Goal: Task Accomplishment & Management: Manage account settings

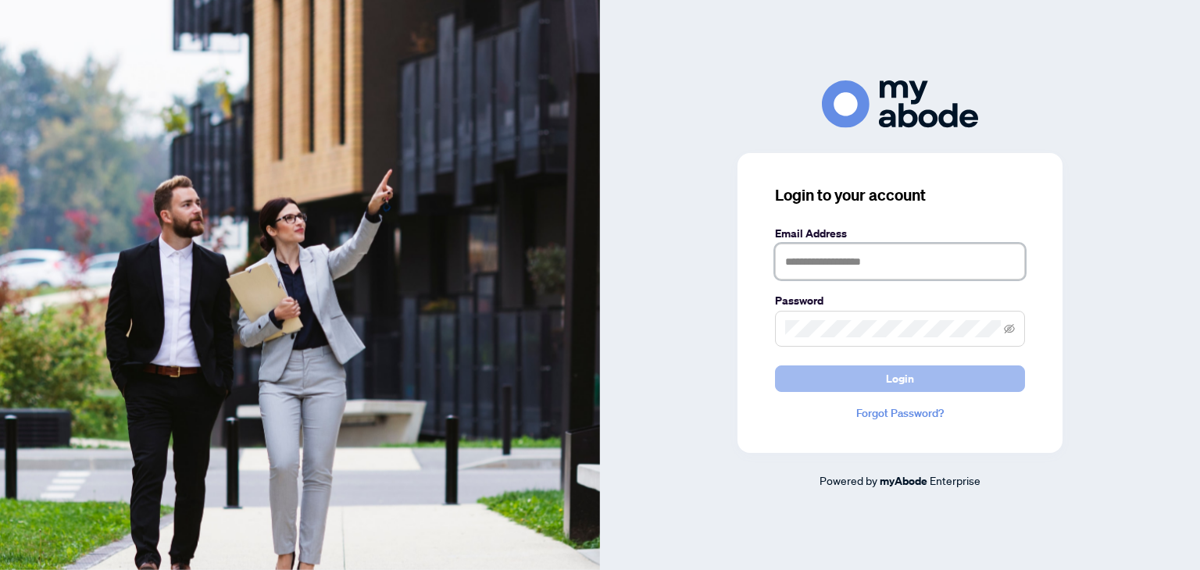
type input "**********"
click at [827, 384] on button "Login" at bounding box center [900, 379] width 250 height 27
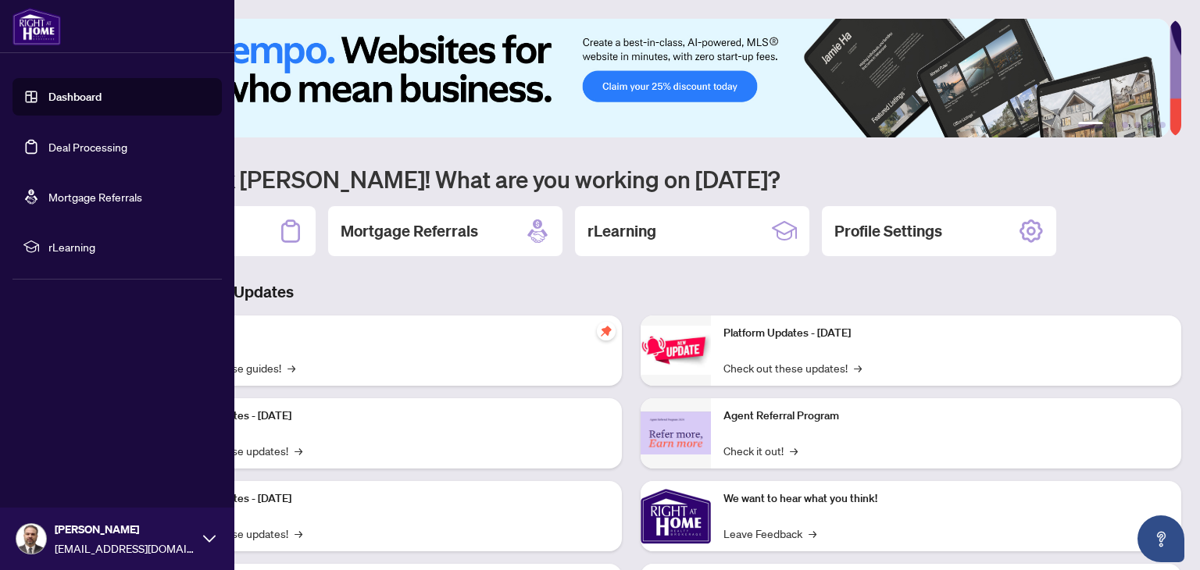
click at [73, 147] on link "Deal Processing" at bounding box center [87, 147] width 79 height 14
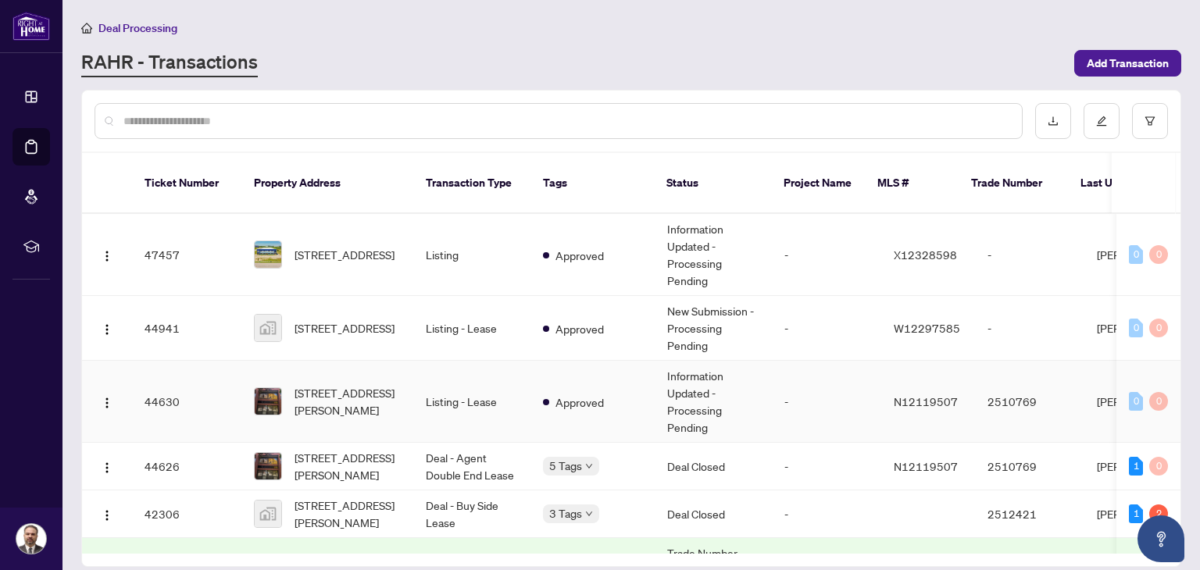
scroll to position [156, 0]
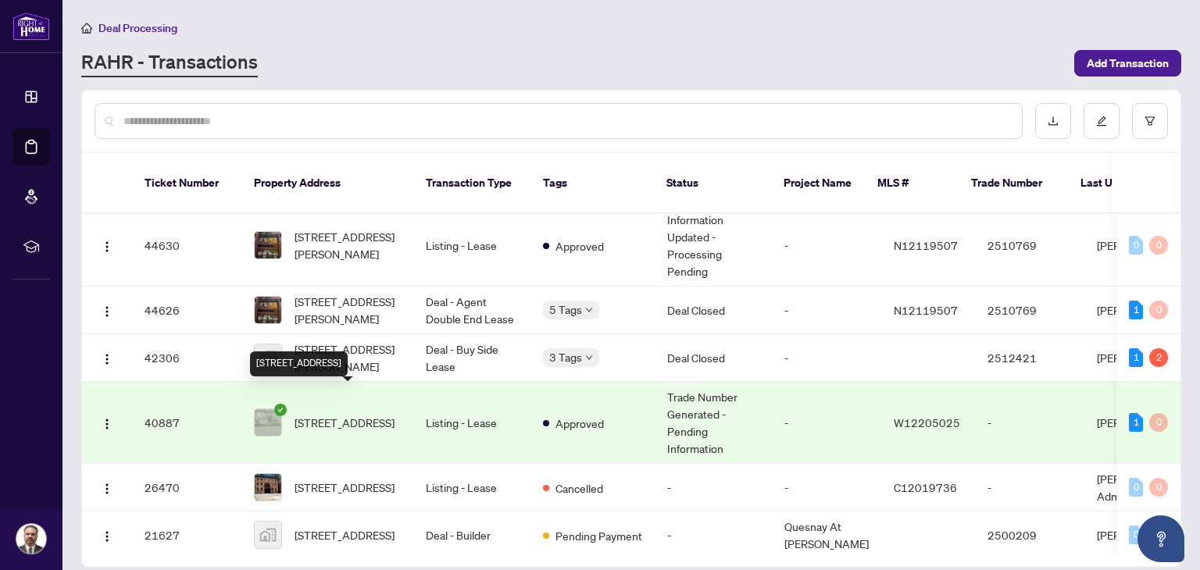
click at [336, 414] on span "[STREET_ADDRESS]" at bounding box center [345, 422] width 100 height 17
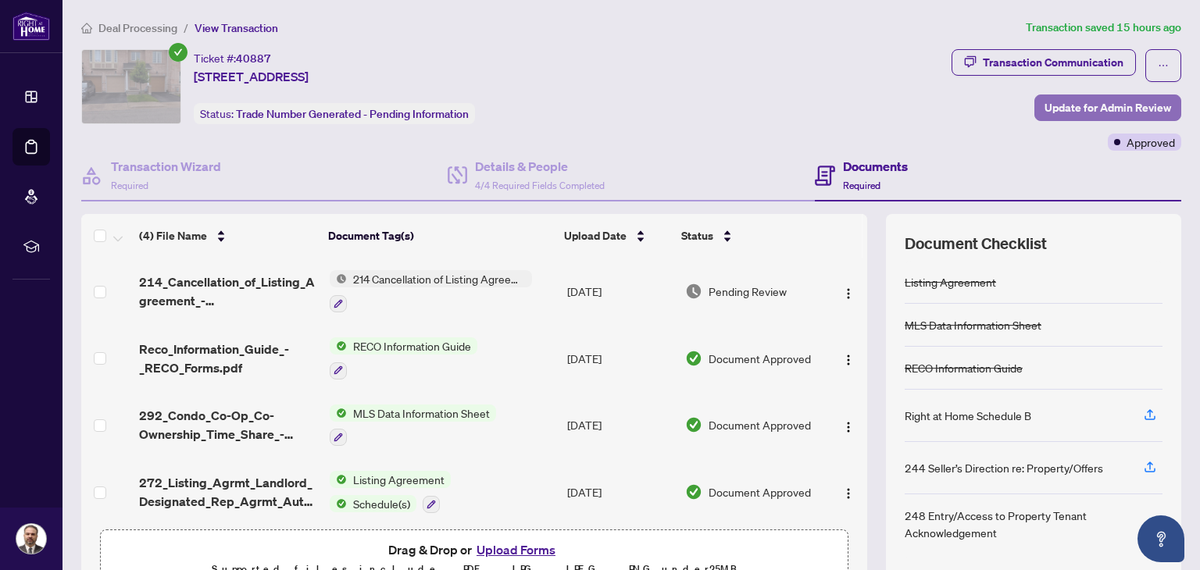
click at [1066, 106] on span "Update for Admin Review" at bounding box center [1108, 107] width 127 height 25
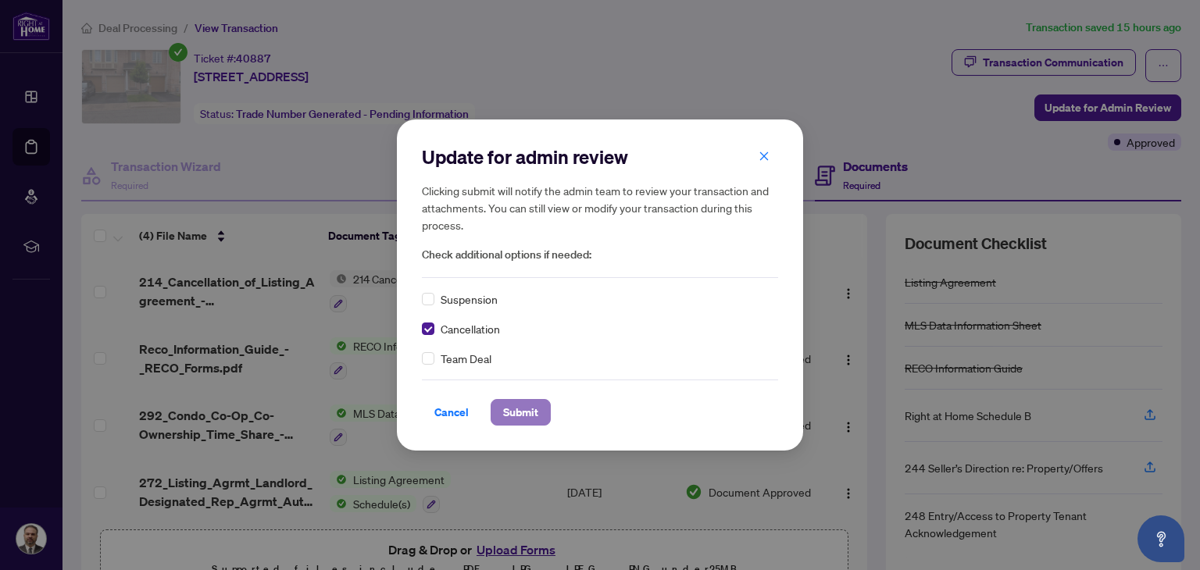
click at [529, 417] on span "Submit" at bounding box center [520, 412] width 35 height 25
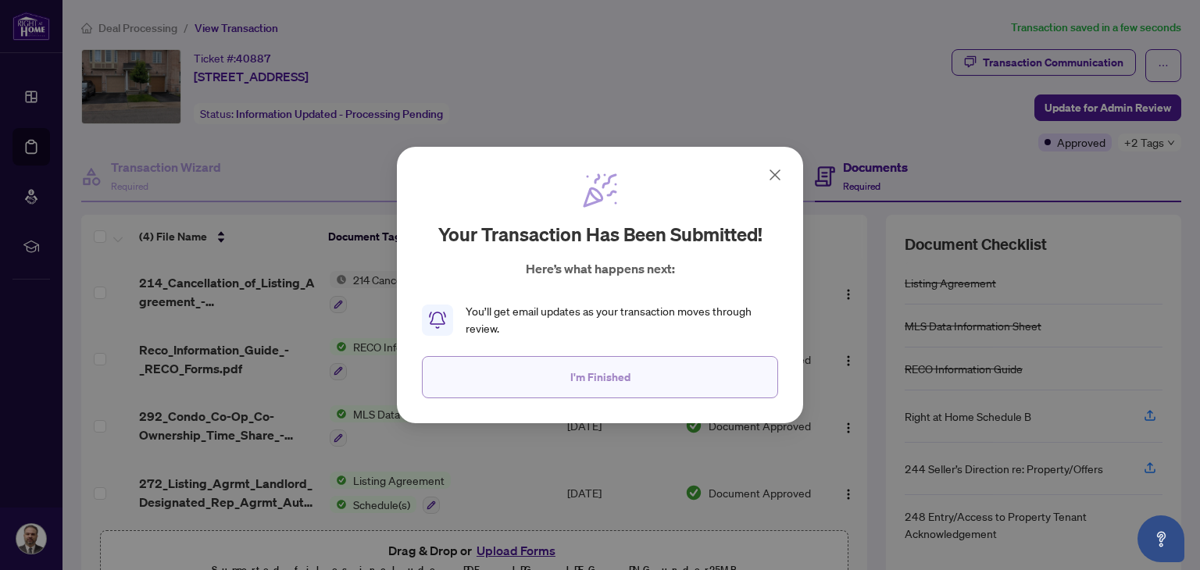
click at [609, 380] on span "I'm Finished" at bounding box center [600, 377] width 60 height 25
